Goal: Information Seeking & Learning: Learn about a topic

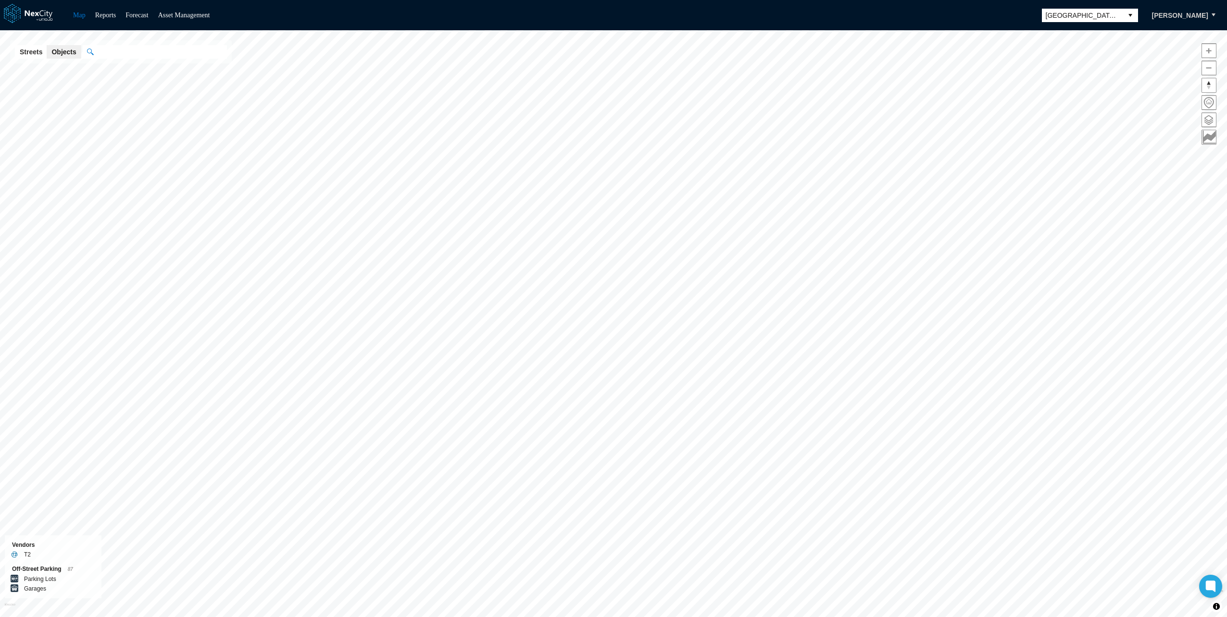
click at [126, 53] on input "text" at bounding box center [160, 51] width 134 height 13
paste input "**********"
click at [128, 76] on div "Convention Center" at bounding box center [172, 81] width 139 height 11
type input "**********"
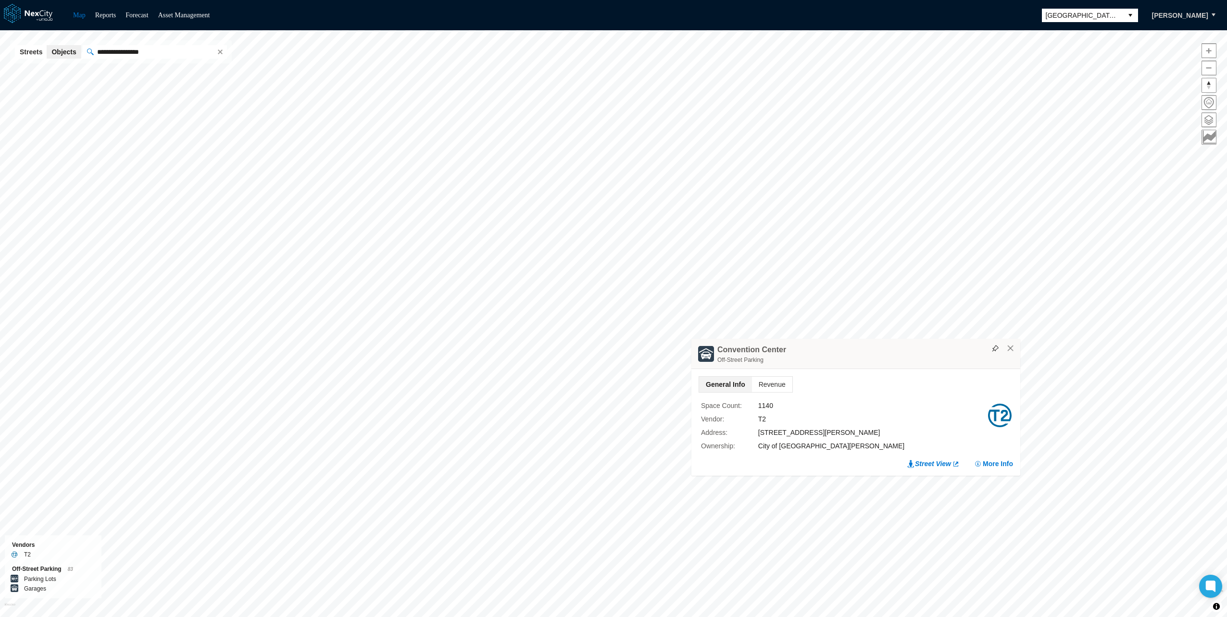
drag, startPoint x: 584, startPoint y: 169, endPoint x: 797, endPoint y: 348, distance: 278.5
click at [797, 348] on div "[GEOGRAPHIC_DATA] Off-Street Parking" at bounding box center [855, 354] width 329 height 30
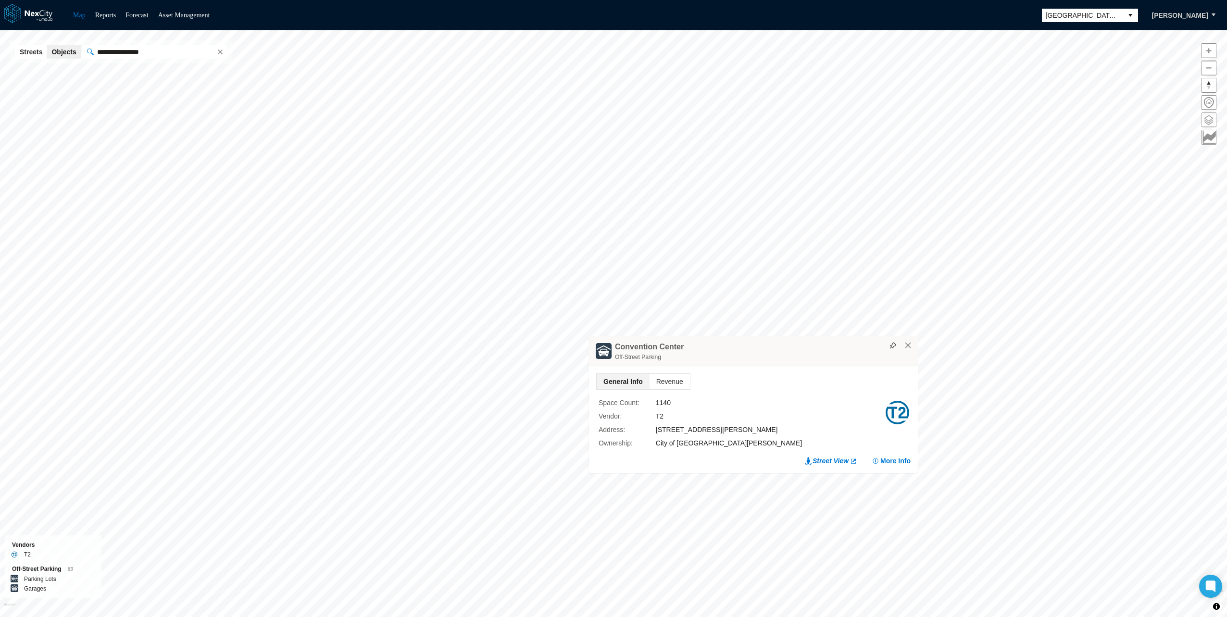
click at [1211, 120] on span at bounding box center [1209, 120] width 14 height 14
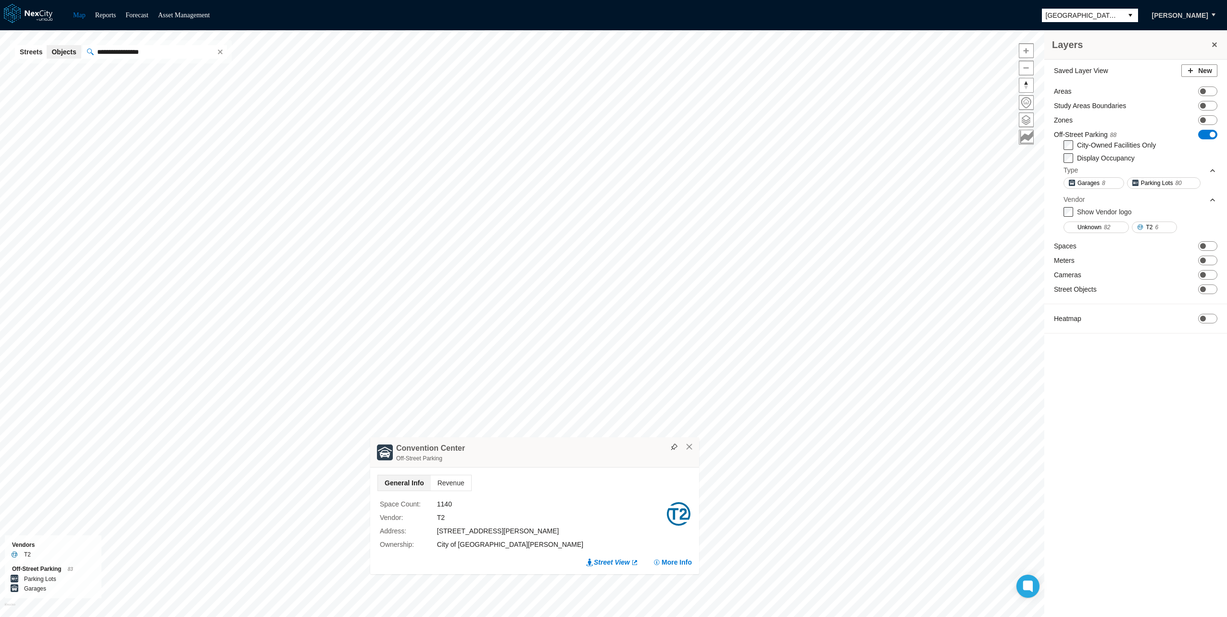
drag, startPoint x: 707, startPoint y: 347, endPoint x: 489, endPoint y: 452, distance: 241.9
click at [489, 452] on div "[GEOGRAPHIC_DATA] Off-Street Parking" at bounding box center [534, 453] width 329 height 30
click at [456, 482] on span "Revenue" at bounding box center [452, 486] width 40 height 15
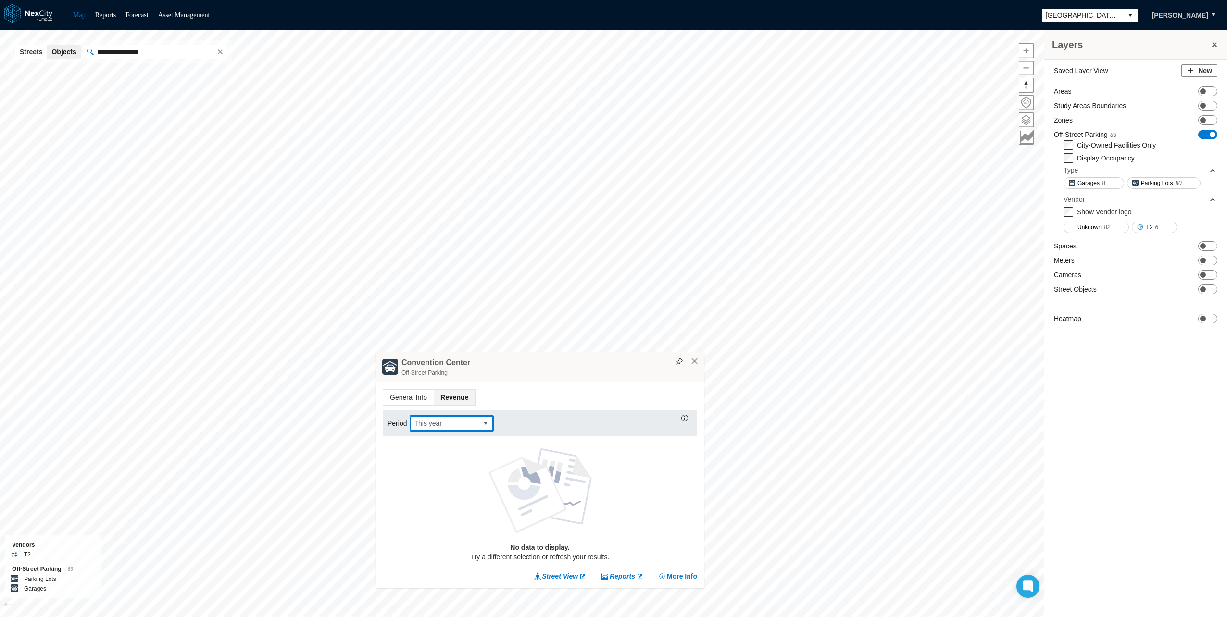
click at [465, 424] on span "This year" at bounding box center [444, 424] width 60 height 10
click at [449, 469] on li "Last year" at bounding box center [451, 466] width 84 height 17
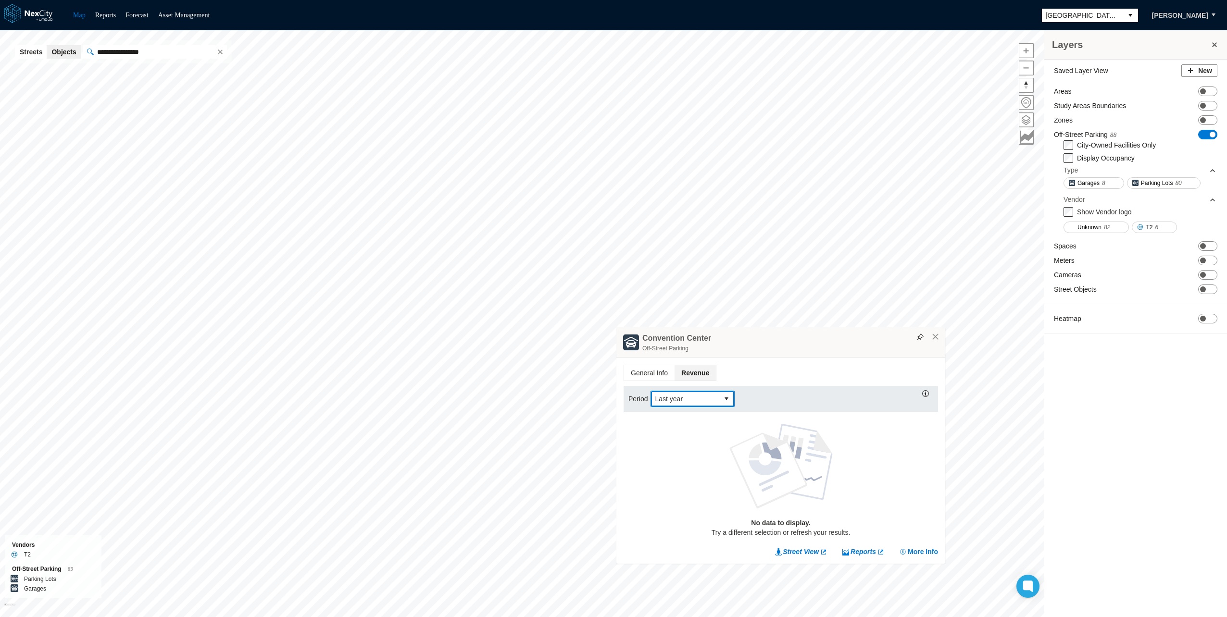
drag, startPoint x: 548, startPoint y: 357, endPoint x: 793, endPoint y: 333, distance: 246.0
click at [793, 333] on div "[GEOGRAPHIC_DATA] Off-Street Parking" at bounding box center [780, 342] width 329 height 30
click at [656, 381] on div "Period Last year No data to display. Try a different selection or refresh your …" at bounding box center [784, 461] width 314 height 161
click at [652, 367] on span "General Info" at bounding box center [653, 372] width 50 height 15
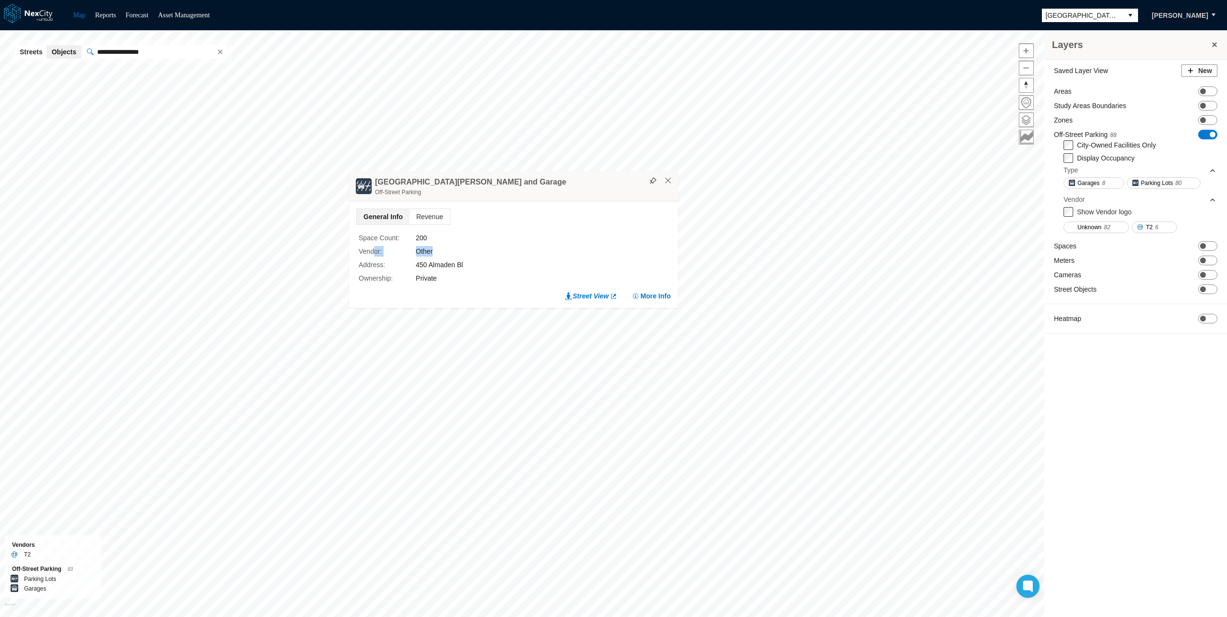
drag, startPoint x: 396, startPoint y: 251, endPoint x: 455, endPoint y: 251, distance: 59.1
click at [455, 251] on div "Vendor : Other" at bounding box center [502, 251] width 286 height 11
click at [671, 182] on button "×" at bounding box center [668, 180] width 9 height 9
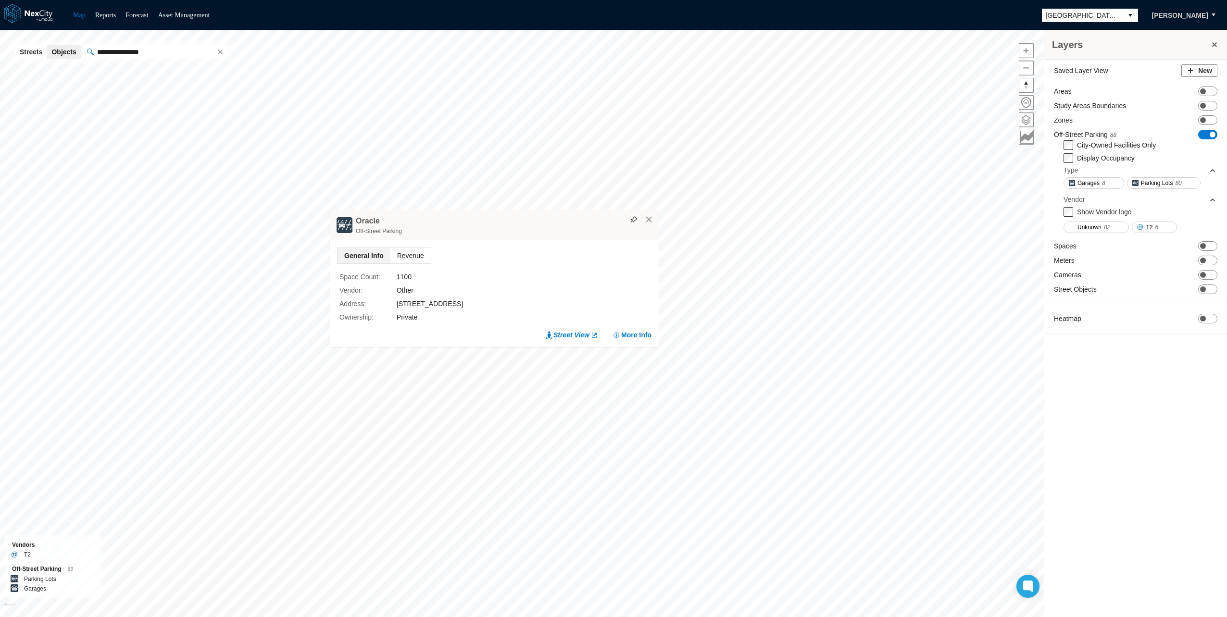
click at [404, 256] on span "Revenue" at bounding box center [410, 255] width 40 height 15
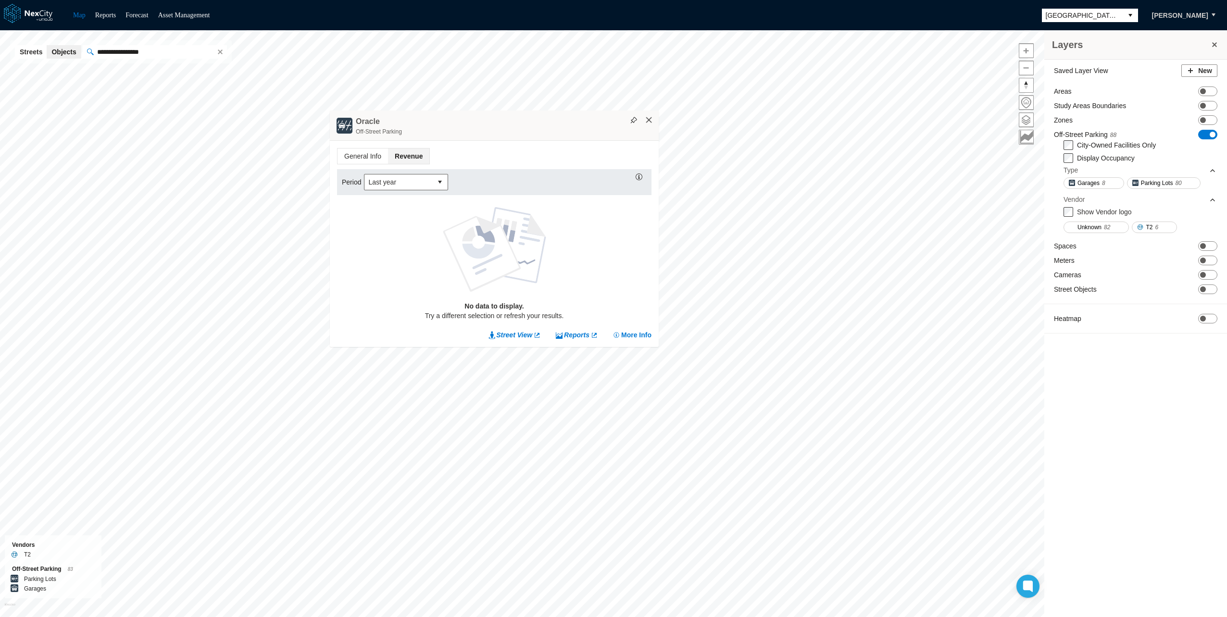
click at [650, 116] on button "×" at bounding box center [649, 120] width 9 height 9
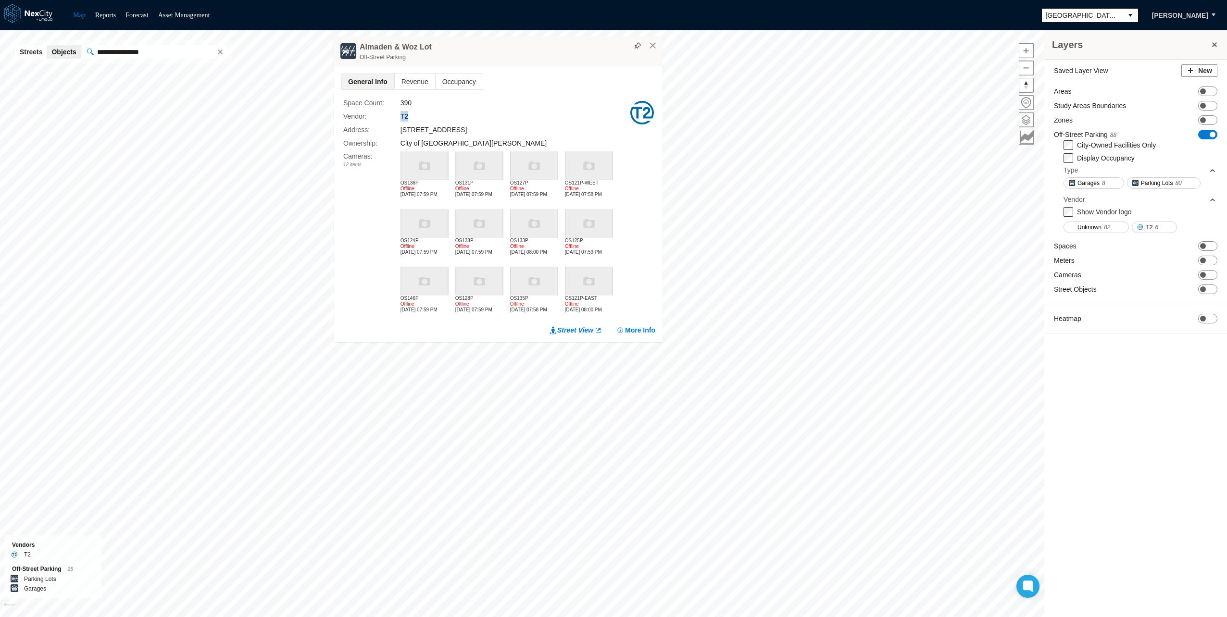
drag, startPoint x: 375, startPoint y: 119, endPoint x: 420, endPoint y: 118, distance: 45.2
click at [420, 118] on div "Vendor : T2" at bounding box center [486, 116] width 286 height 11
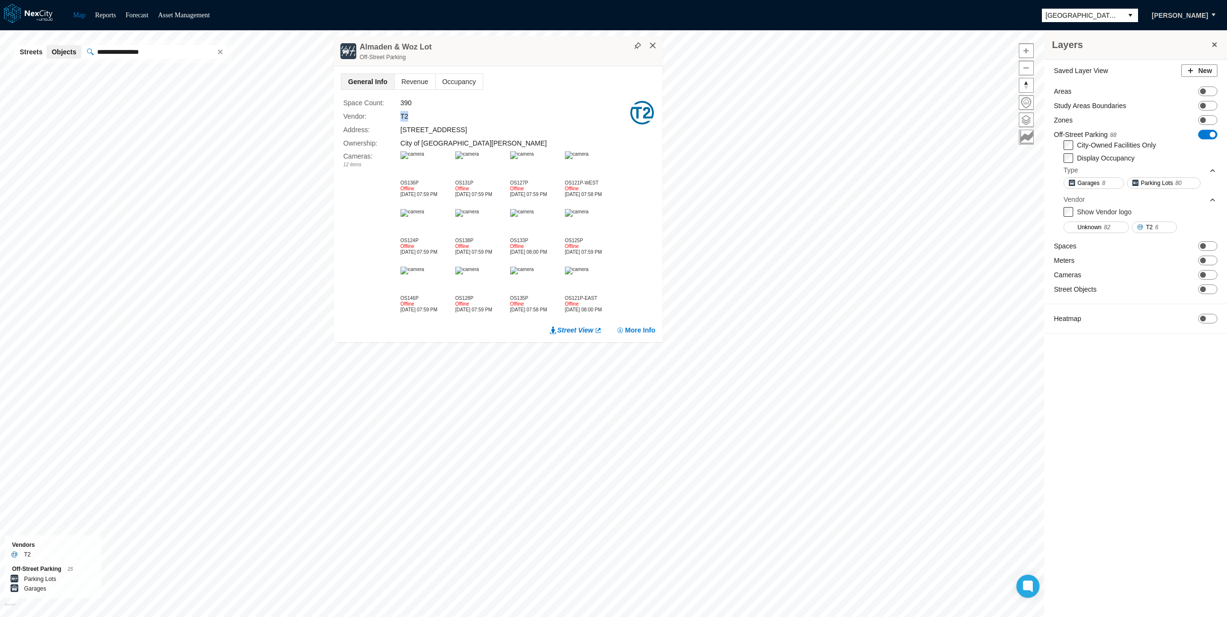
click at [653, 44] on button "×" at bounding box center [653, 45] width 9 height 9
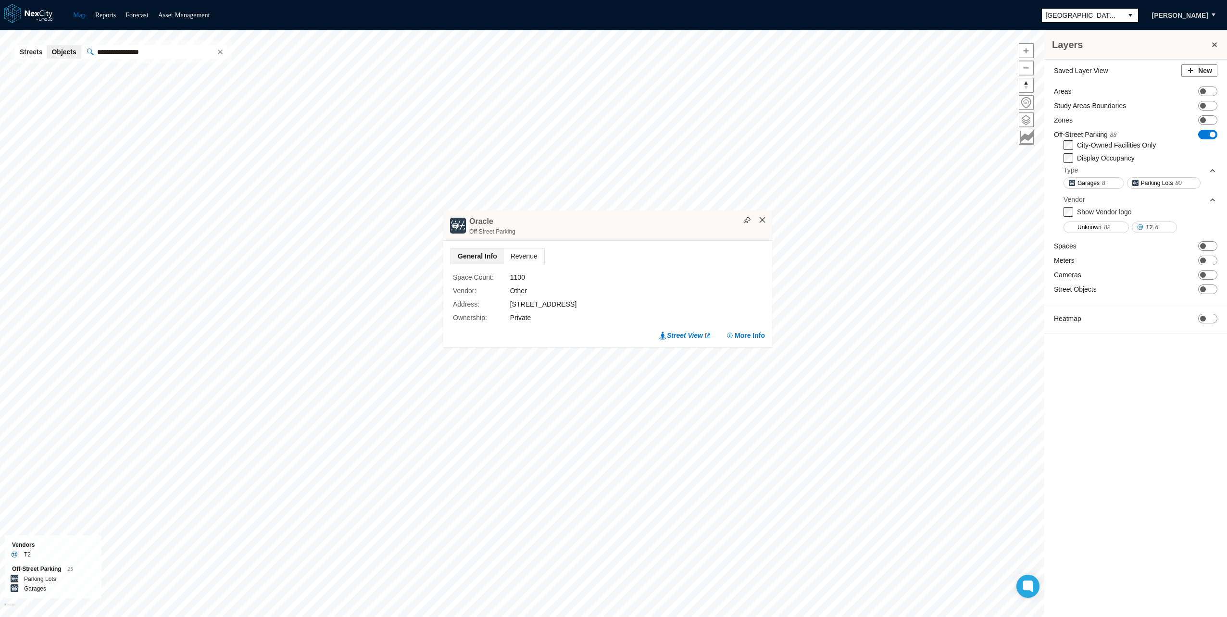
click at [764, 218] on button "×" at bounding box center [762, 220] width 9 height 9
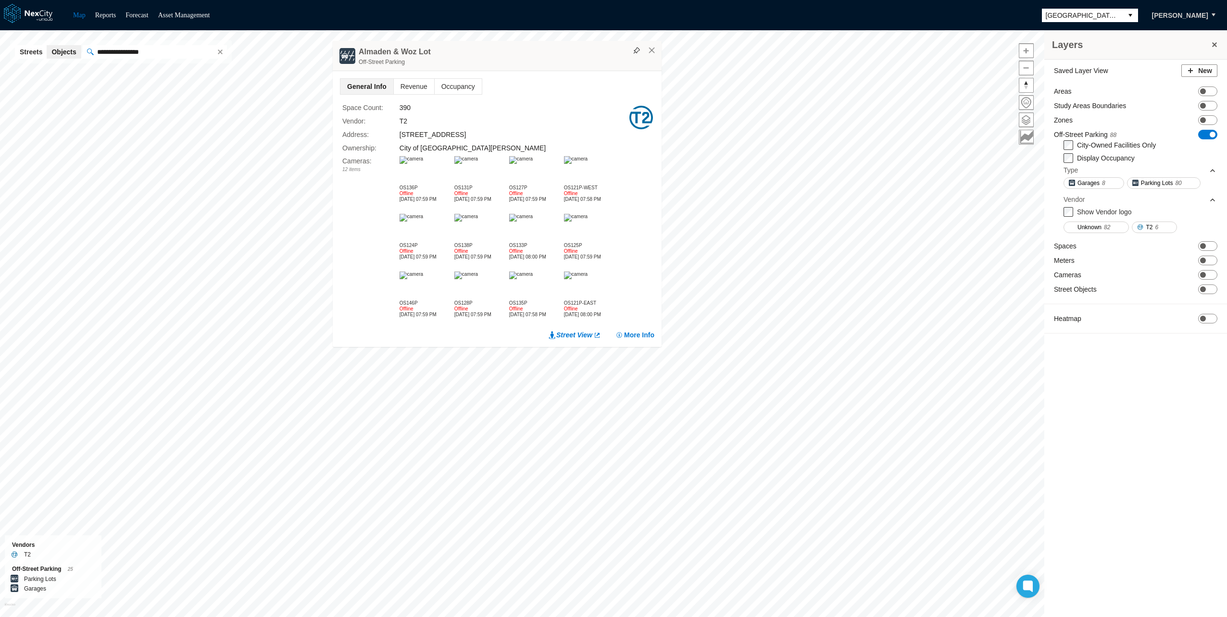
click at [400, 120] on div "T2" at bounding box center [514, 121] width 228 height 11
click at [413, 78] on li "Revenue" at bounding box center [413, 86] width 41 height 16
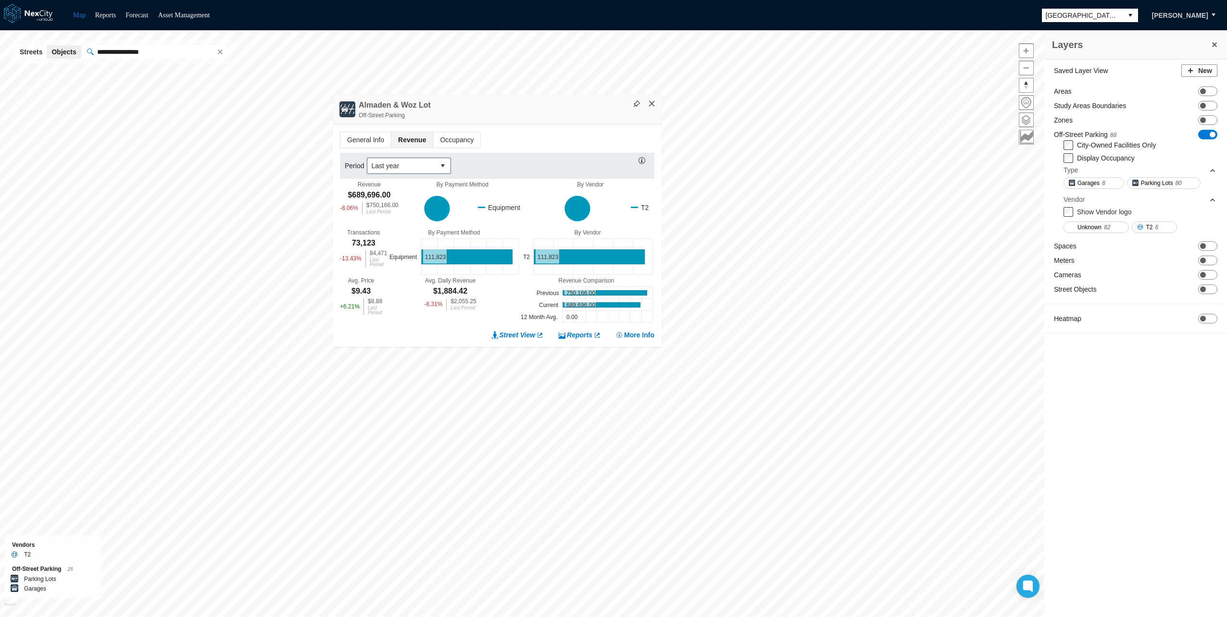
click at [652, 103] on button "×" at bounding box center [652, 104] width 9 height 9
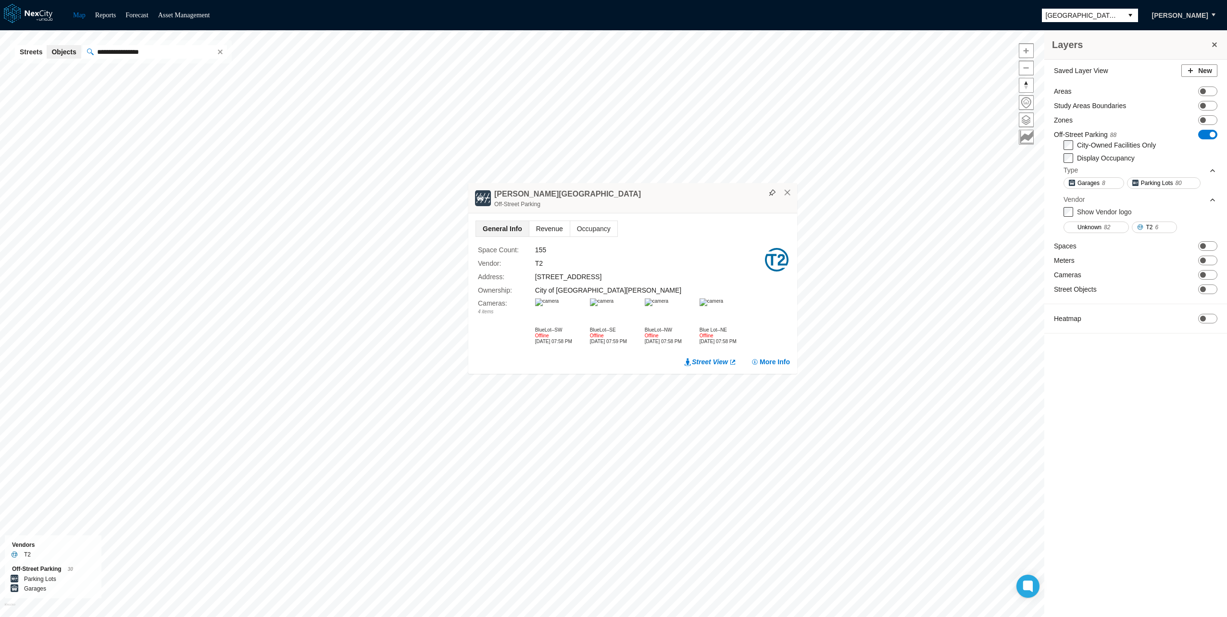
click at [553, 221] on span "Revenue" at bounding box center [549, 228] width 40 height 15
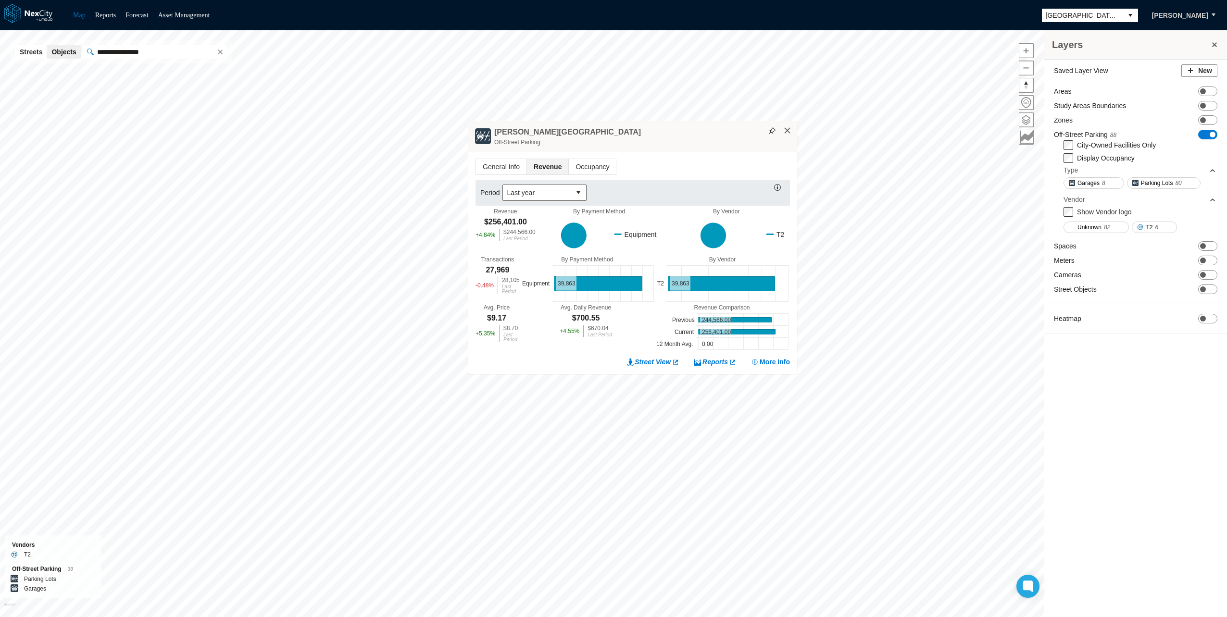
click at [786, 130] on button "×" at bounding box center [787, 130] width 9 height 9
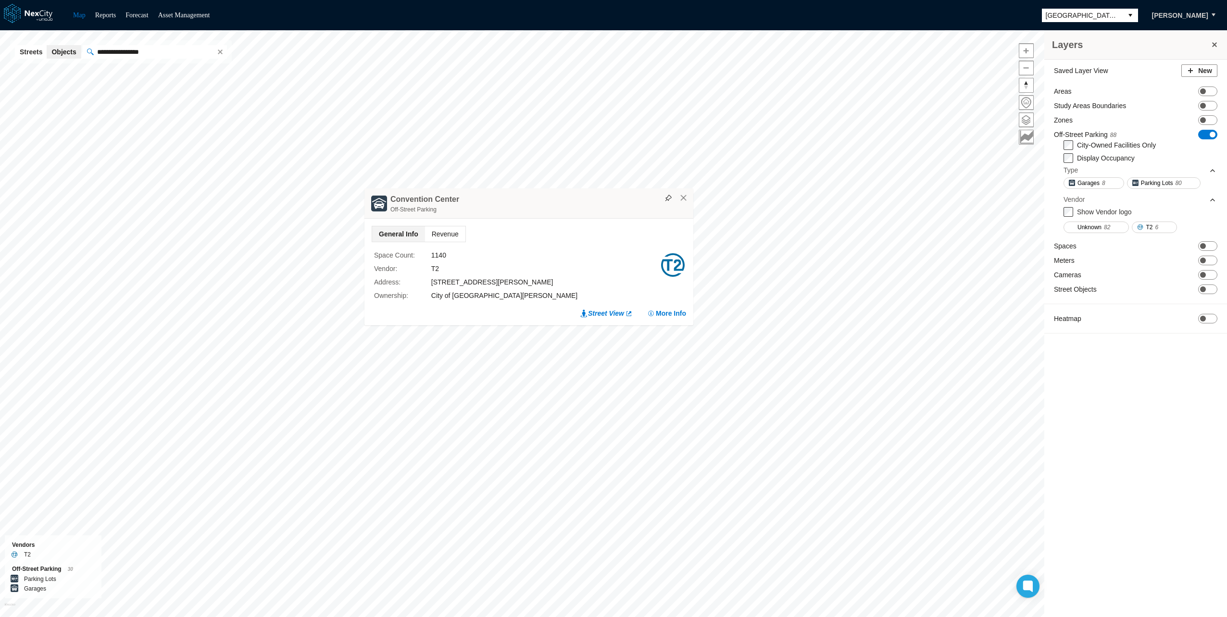
click at [455, 235] on span "Revenue" at bounding box center [445, 233] width 40 height 15
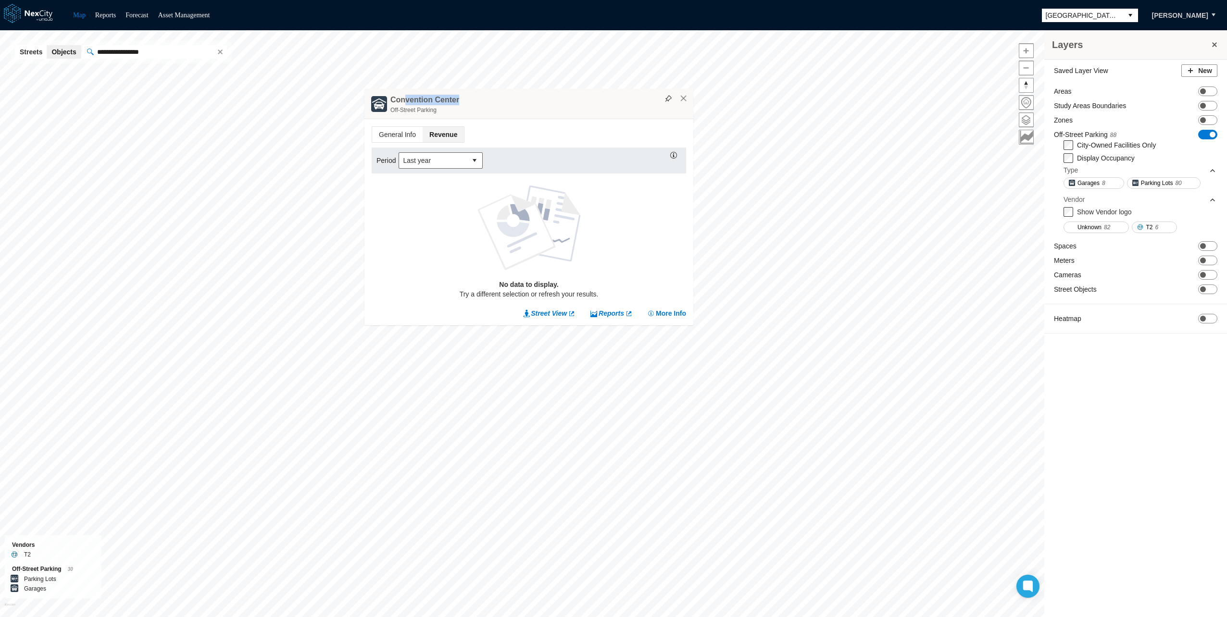
drag, startPoint x: 405, startPoint y: 102, endPoint x: 488, endPoint y: 102, distance: 82.7
click at [488, 102] on div "[GEOGRAPHIC_DATA] Off-Street Parking" at bounding box center [528, 104] width 329 height 30
click at [406, 134] on span "General Info" at bounding box center [397, 134] width 50 height 15
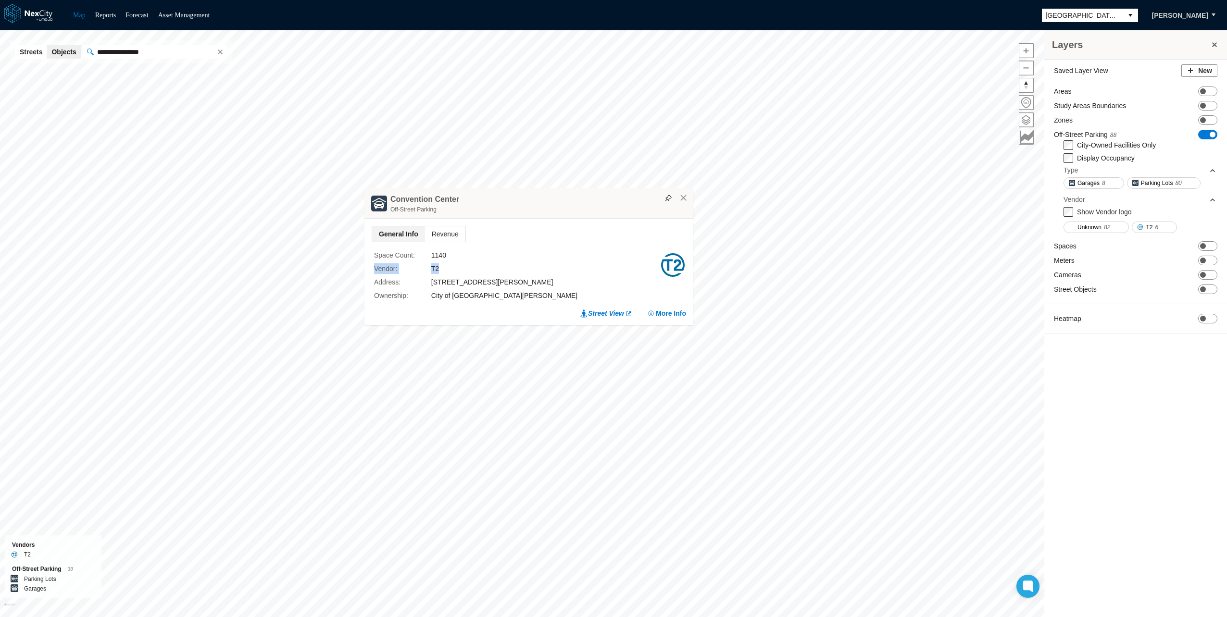
drag, startPoint x: 372, startPoint y: 269, endPoint x: 484, endPoint y: 264, distance: 112.1
click at [484, 264] on div "Space Count : 1140 Vendor : T2 Address : [STREET_ADDRESS][PERSON_NAME] Ownershi…" at bounding box center [529, 275] width 314 height 57
click at [444, 267] on div "T2" at bounding box center [545, 268] width 228 height 11
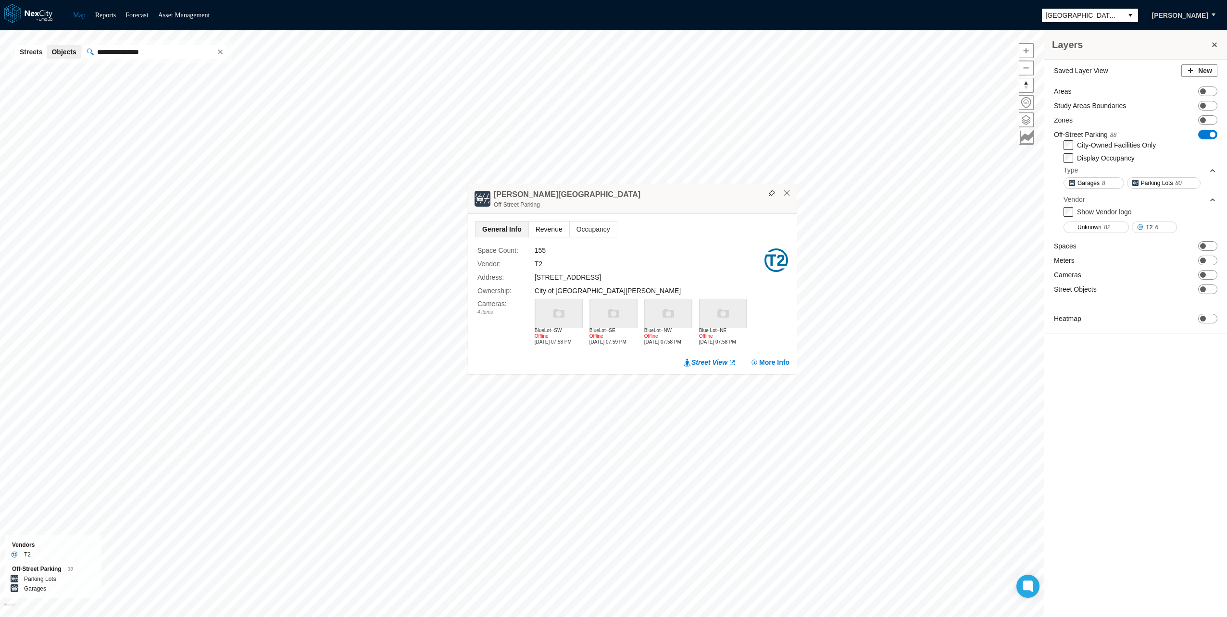
click at [550, 232] on span "Revenue" at bounding box center [549, 229] width 40 height 15
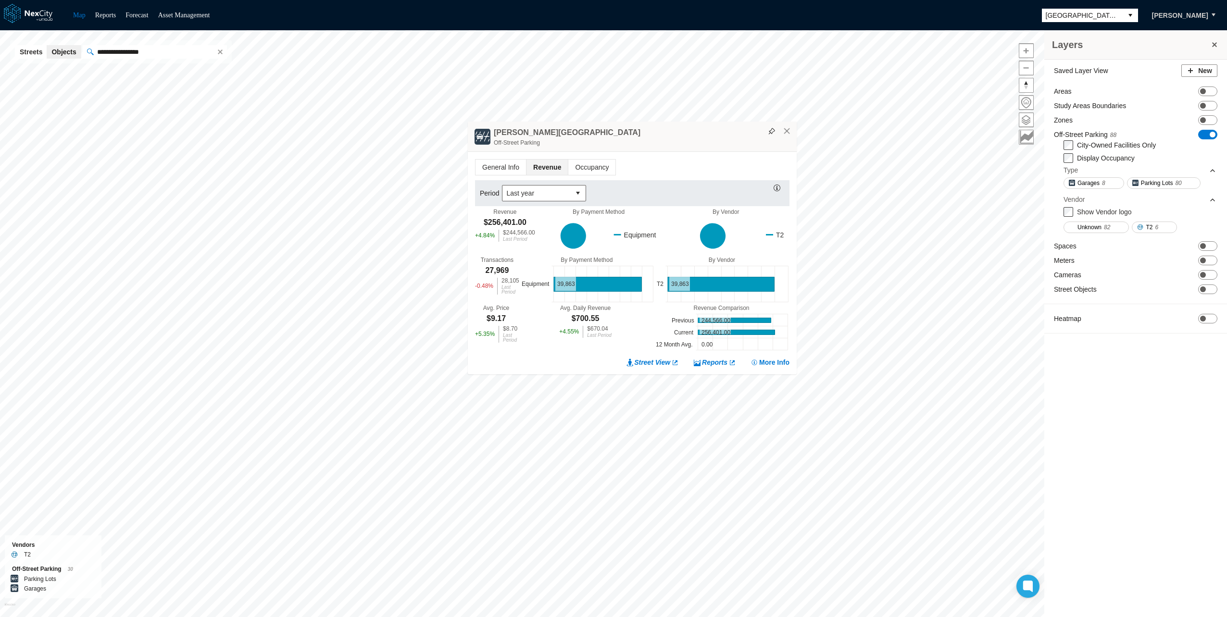
click at [792, 133] on div "[PERSON_NAME] [GEOGRAPHIC_DATA]" at bounding box center [632, 137] width 329 height 30
click at [787, 137] on div "[PERSON_NAME] [GEOGRAPHIC_DATA]" at bounding box center [632, 137] width 329 height 30
click at [787, 133] on button "×" at bounding box center [787, 131] width 9 height 9
